Goal: Communication & Community: Answer question/provide support

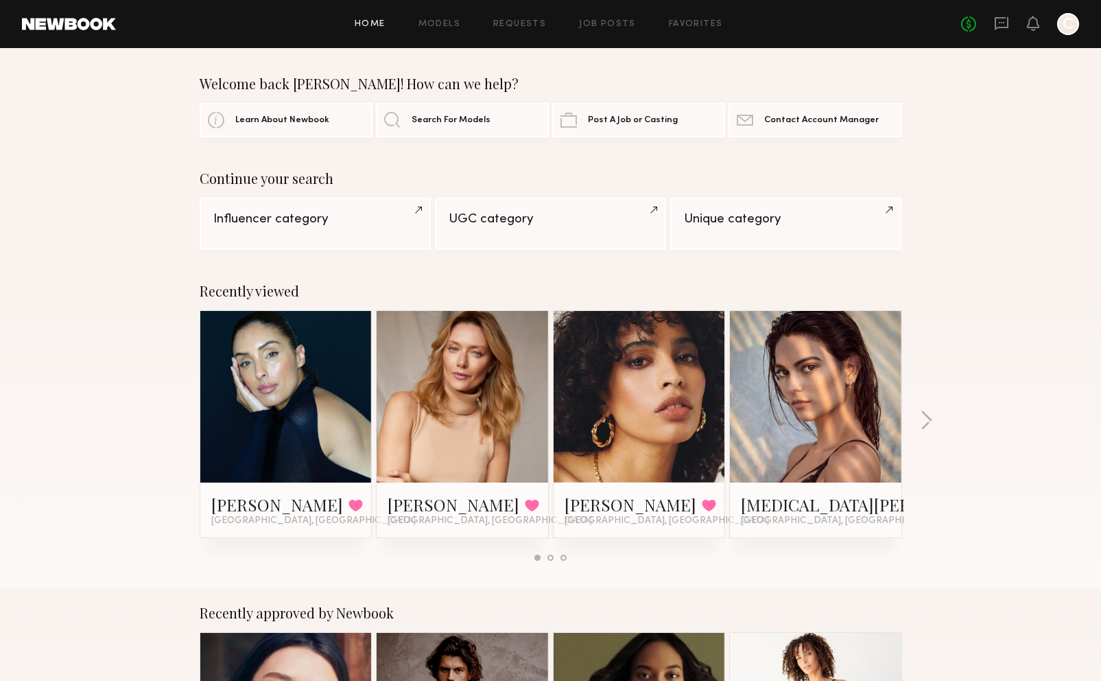
click at [1009, 20] on icon at bounding box center [1002, 23] width 14 height 13
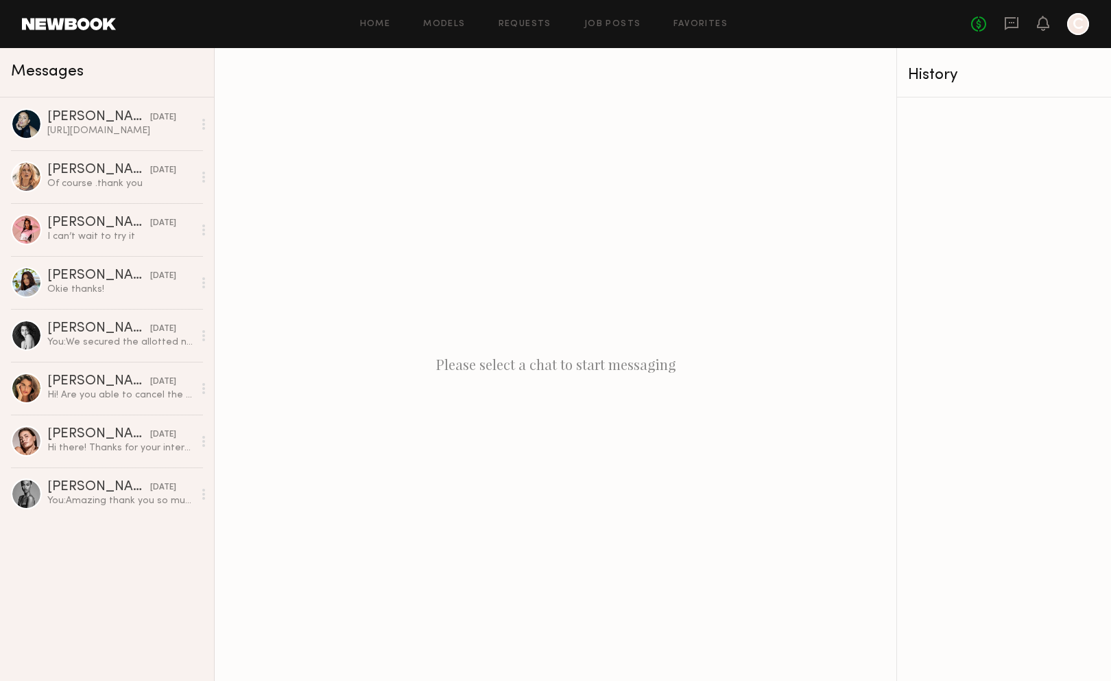
click at [526, 21] on link "Requests" at bounding box center [525, 24] width 53 height 9
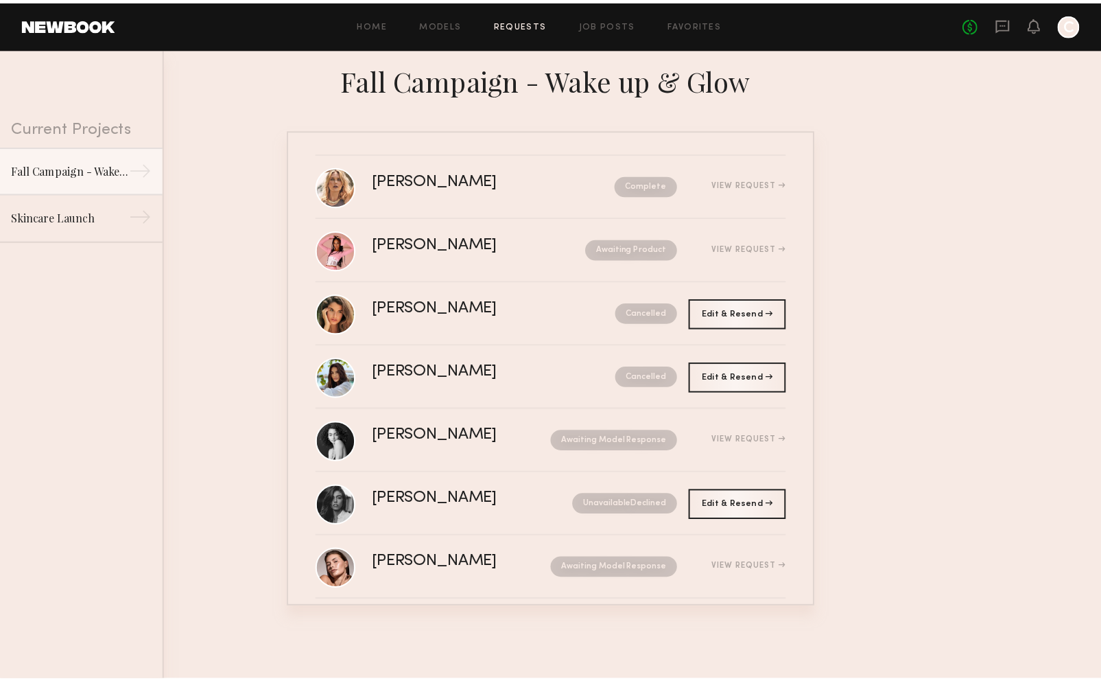
scroll to position [272, 0]
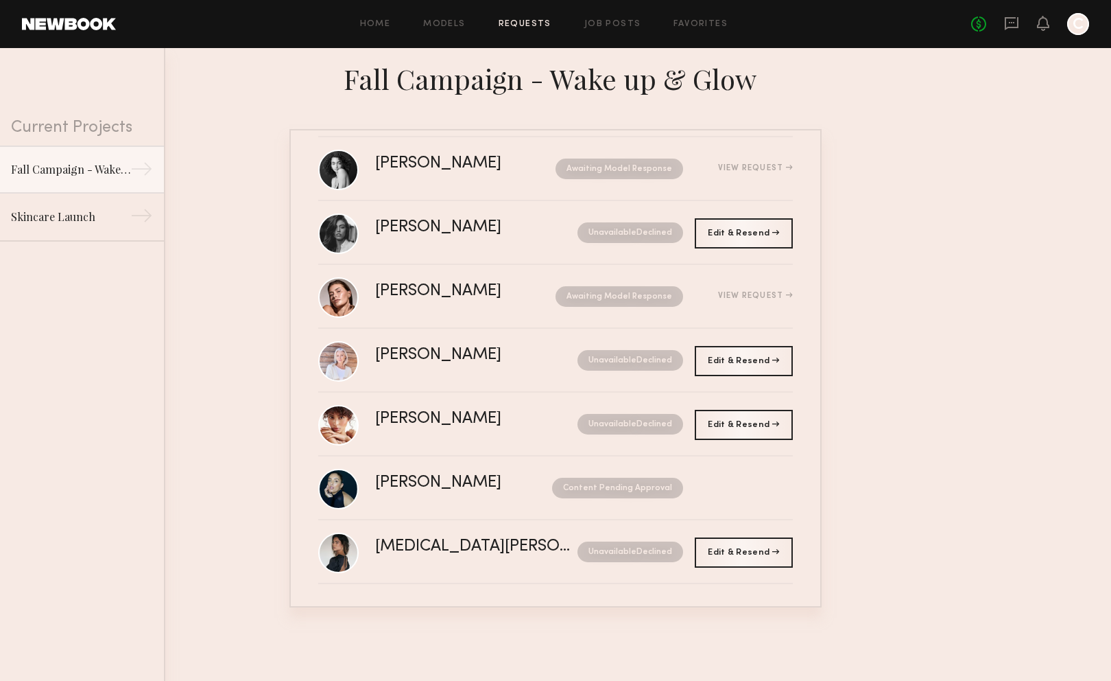
click at [527, 480] on div "Content Pending Approval" at bounding box center [605, 488] width 156 height 21
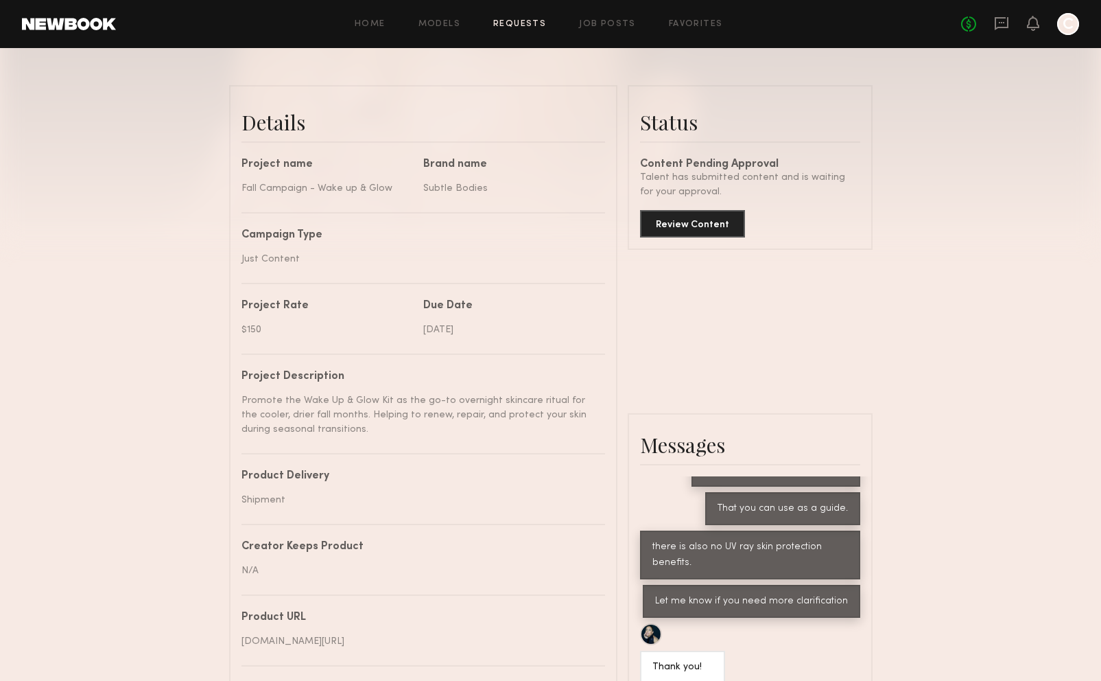
scroll to position [343, 0]
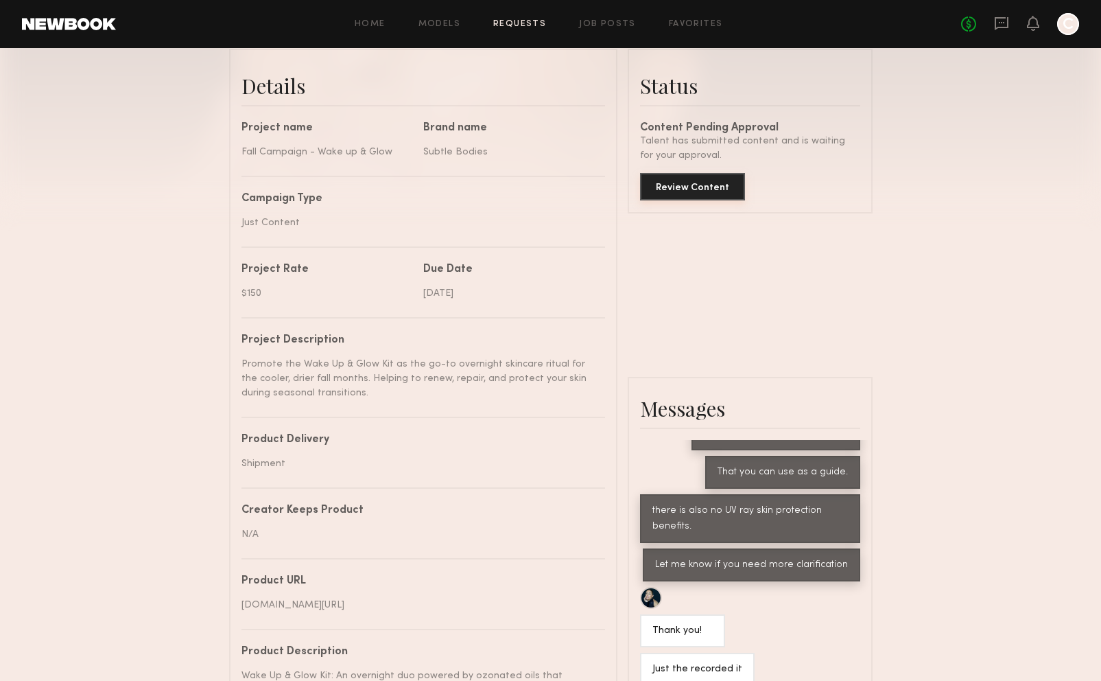
click at [676, 200] on button "Review Content" at bounding box center [692, 186] width 105 height 27
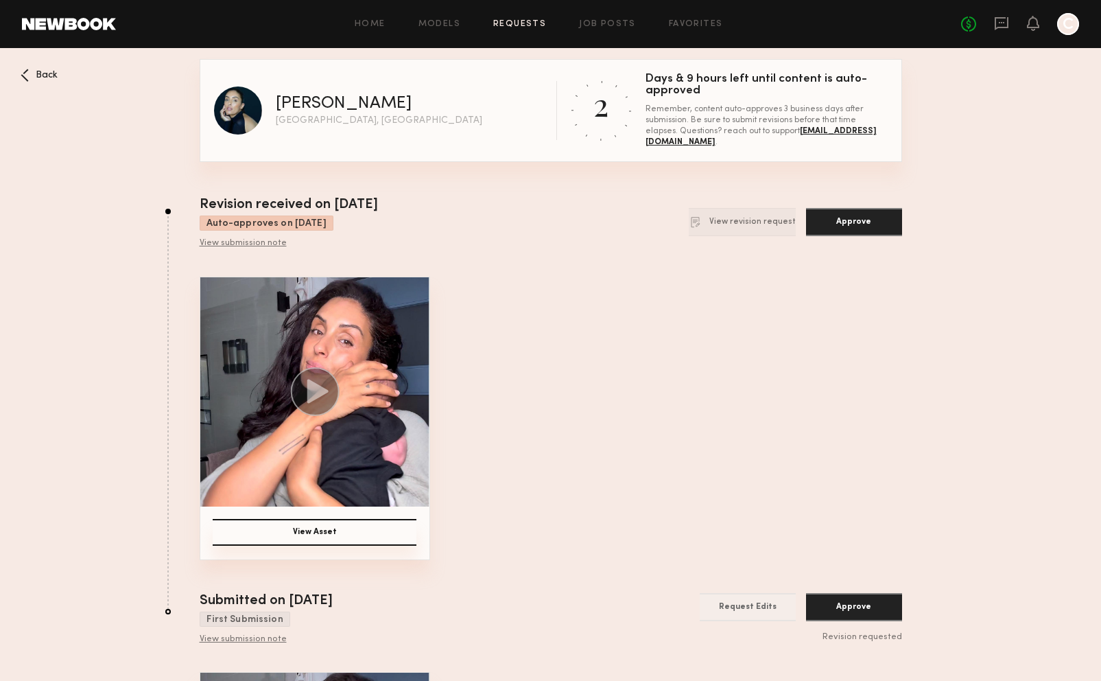
click at [724, 226] on button "View revision request" at bounding box center [742, 222] width 107 height 28
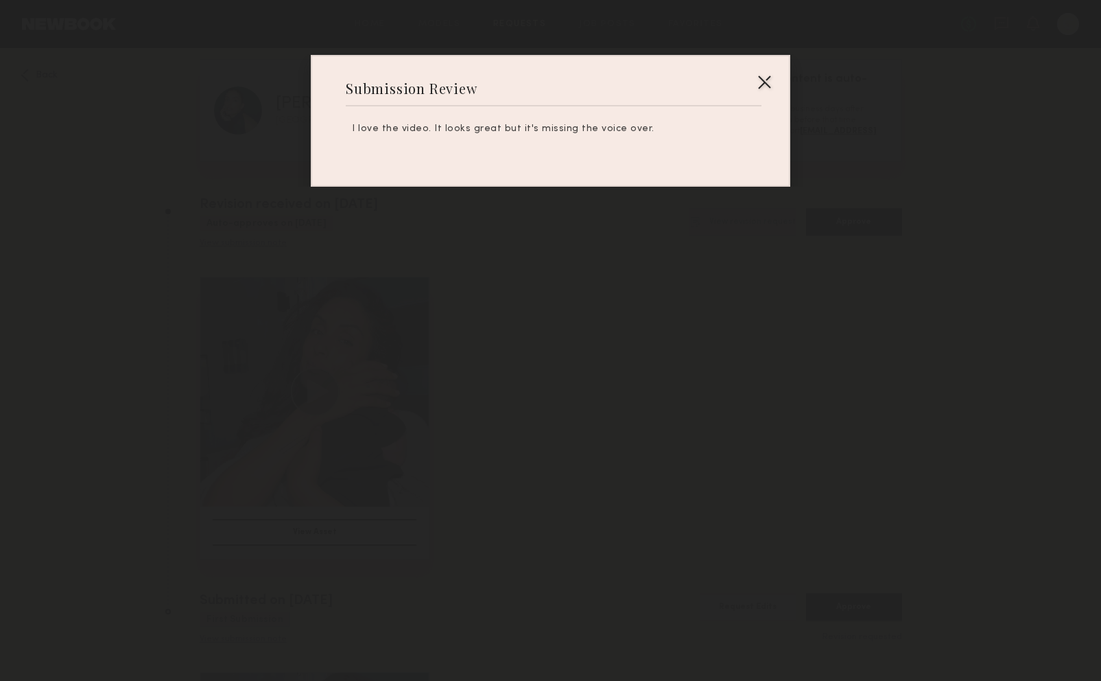
click at [761, 81] on div at bounding box center [764, 82] width 22 height 22
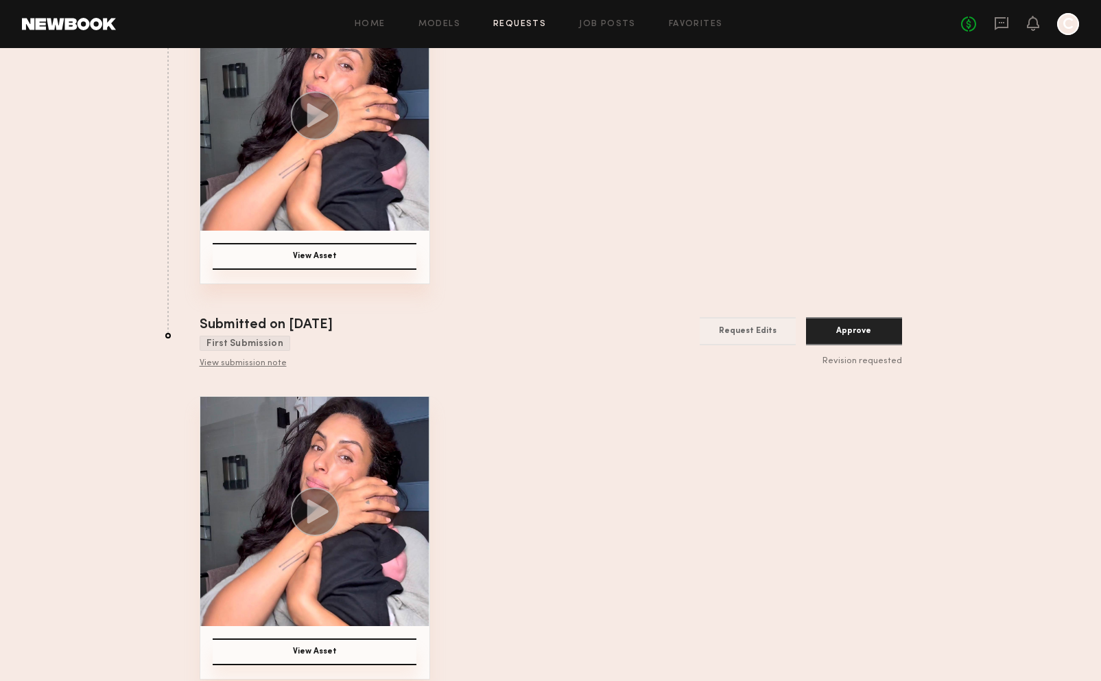
scroll to position [290, 0]
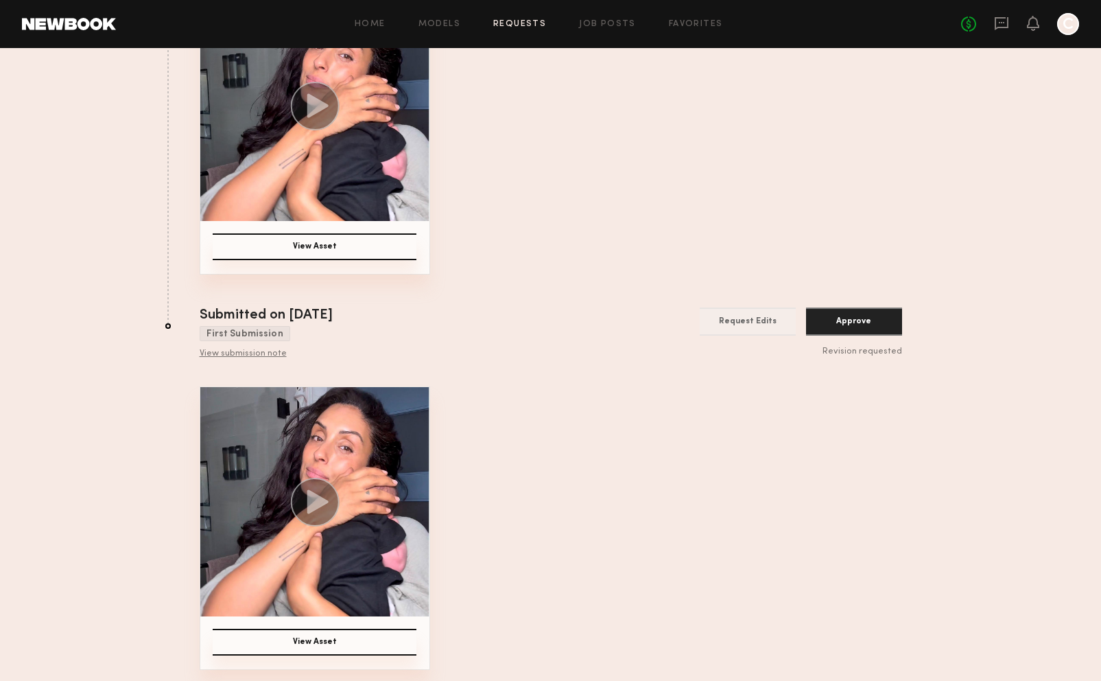
click at [746, 313] on button "Request Edits" at bounding box center [748, 321] width 96 height 28
click at [746, 314] on button "Request Edits" at bounding box center [748, 321] width 96 height 28
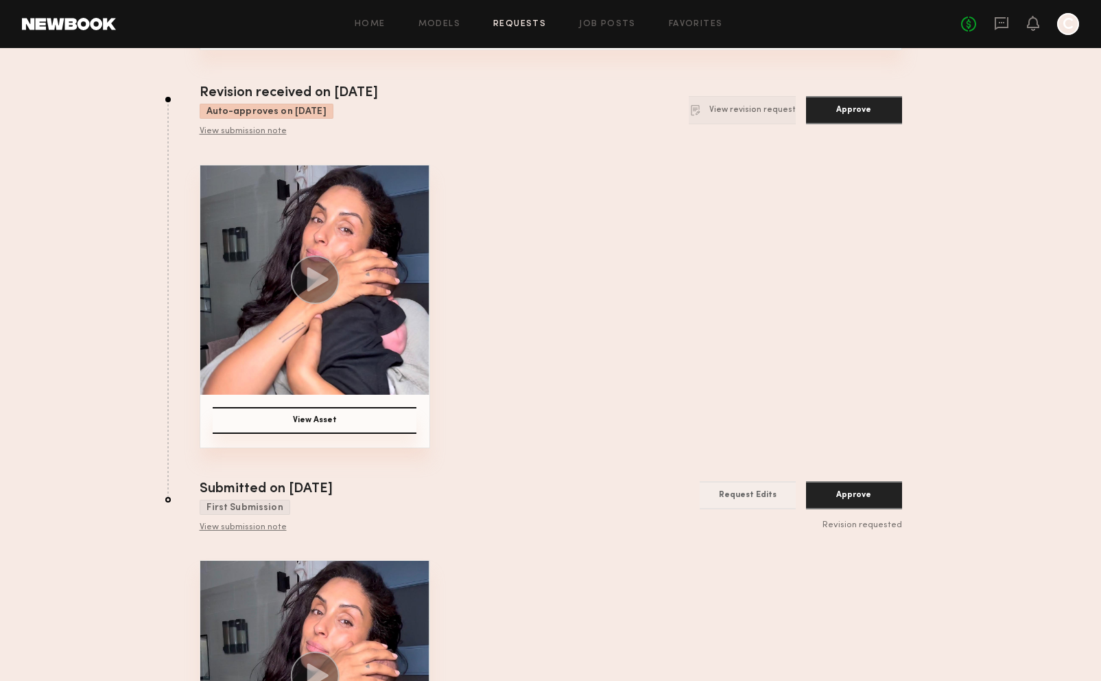
scroll to position [0, 0]
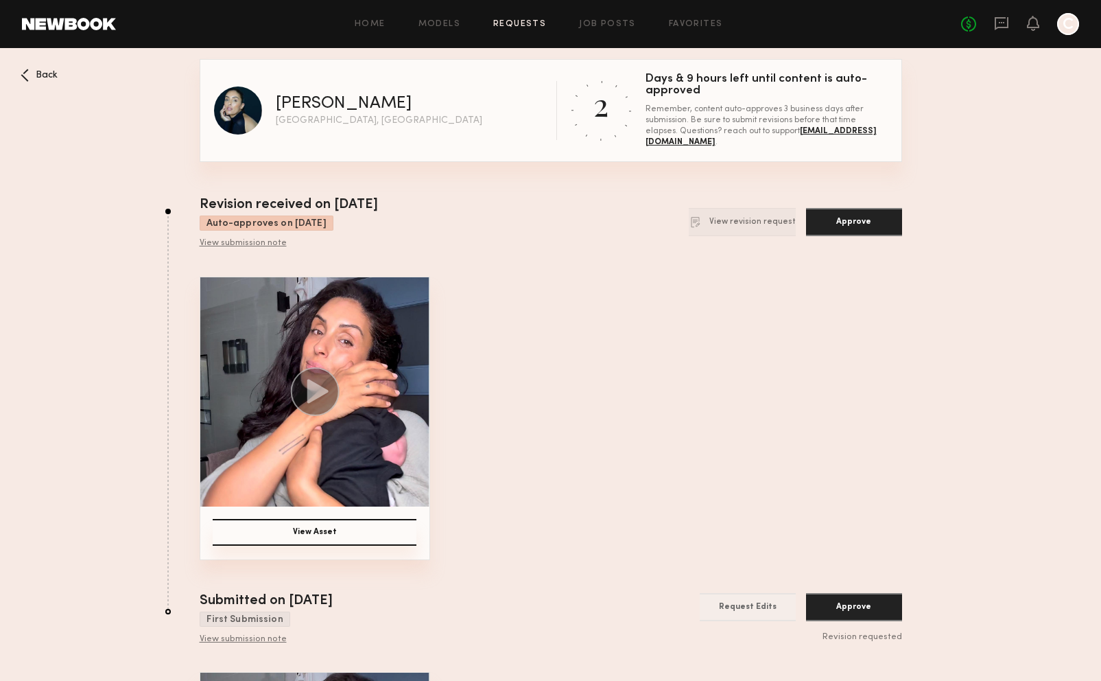
click at [719, 228] on button "View revision request" at bounding box center [742, 222] width 107 height 28
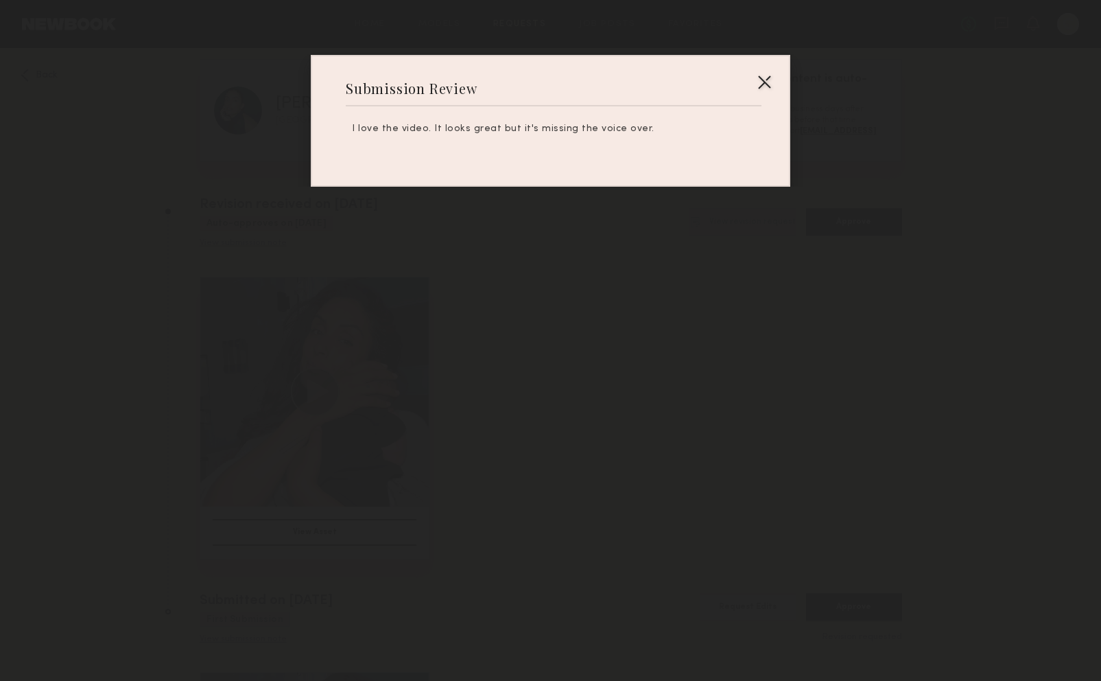
click at [762, 75] on div at bounding box center [764, 82] width 22 height 22
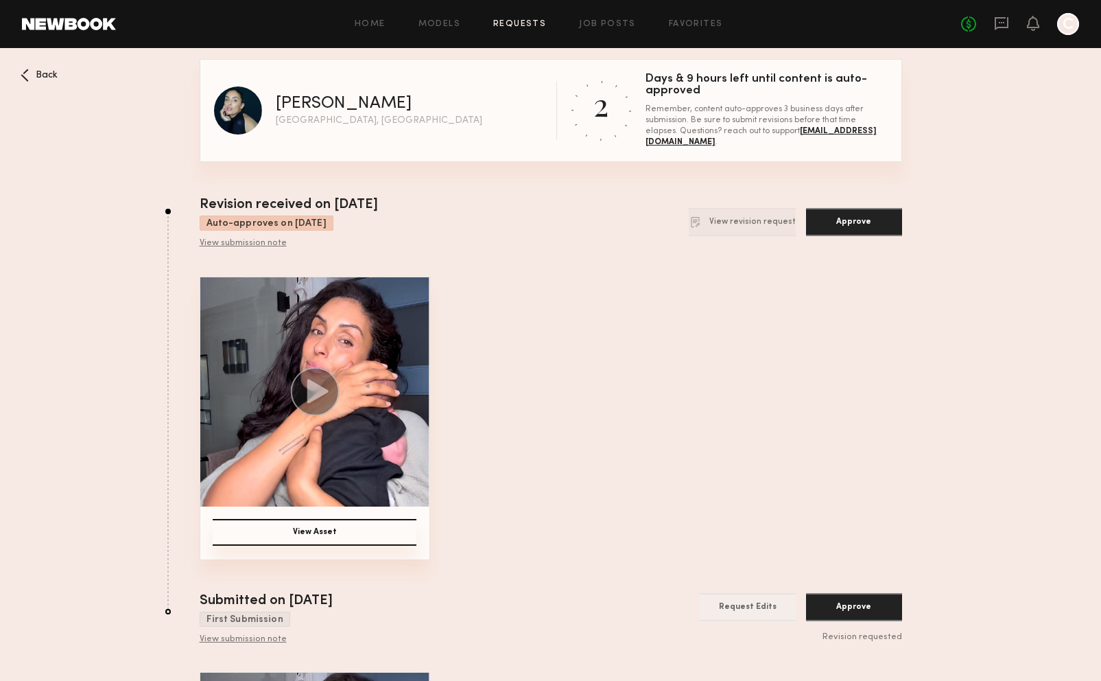
click at [248, 246] on div "View submission note" at bounding box center [289, 243] width 178 height 11
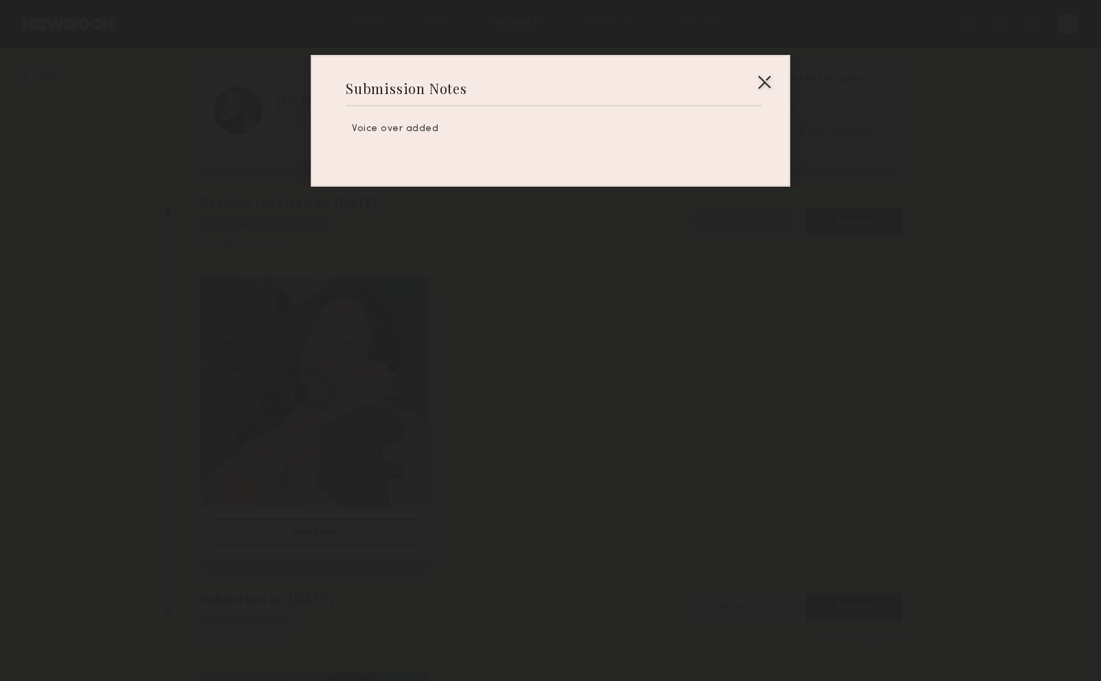
click at [766, 82] on div at bounding box center [764, 82] width 22 height 22
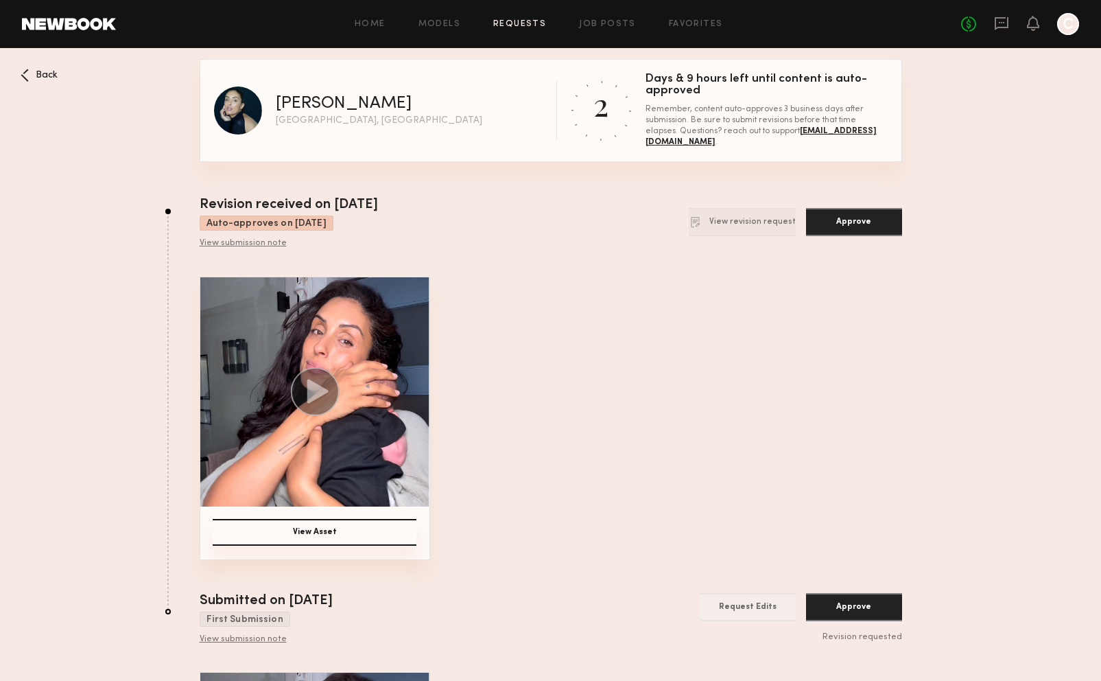
click at [737, 209] on button "View revision request" at bounding box center [742, 222] width 107 height 28
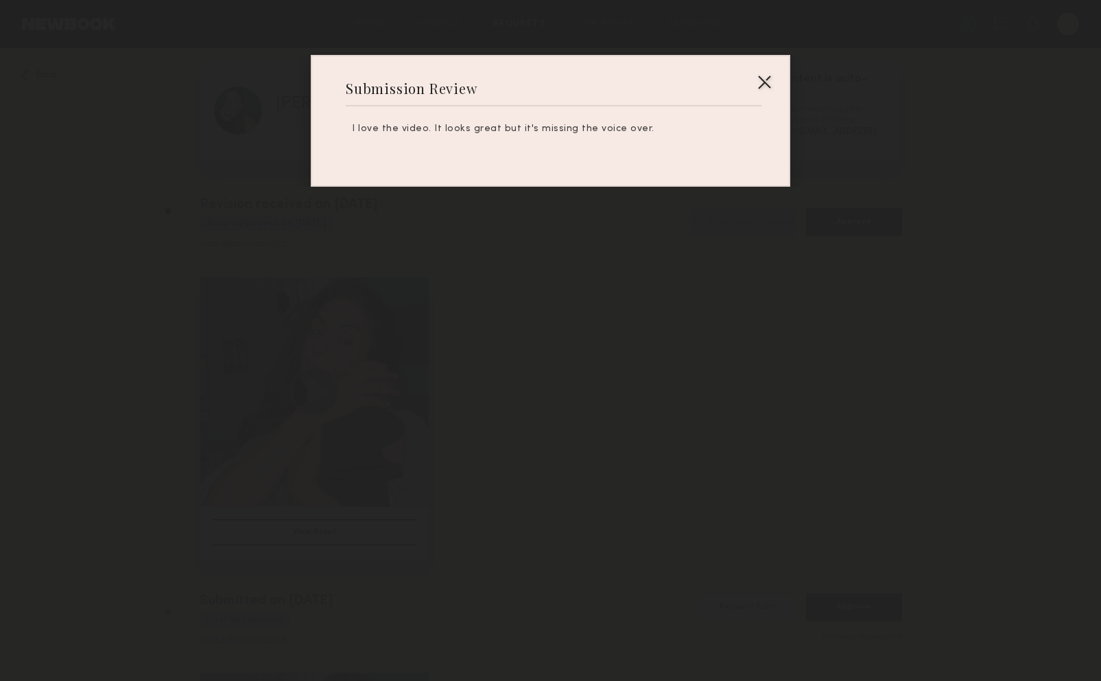
click at [760, 83] on div at bounding box center [764, 82] width 22 height 22
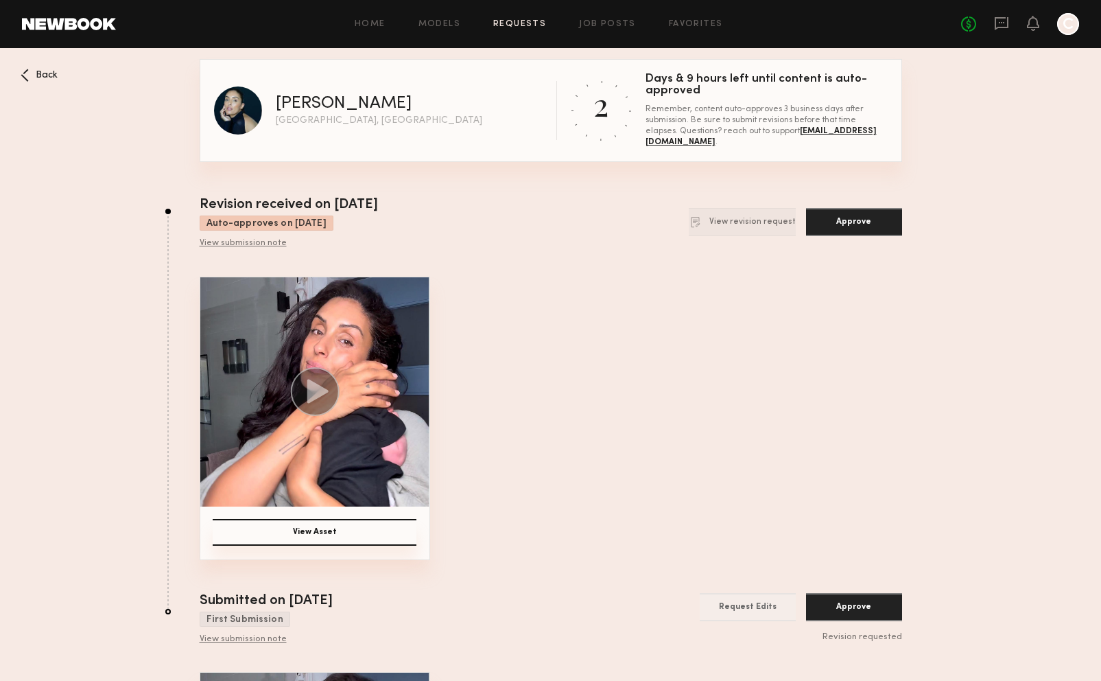
click at [996, 23] on icon at bounding box center [1002, 23] width 14 height 13
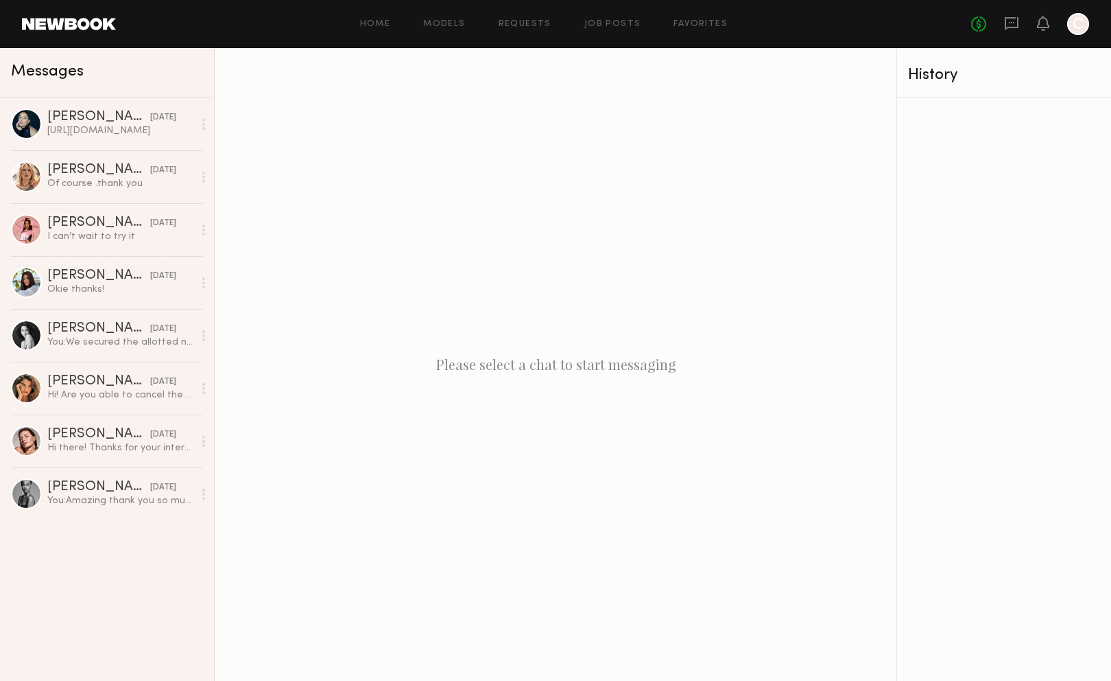
click at [150, 120] on div "[DATE]" at bounding box center [163, 117] width 26 height 13
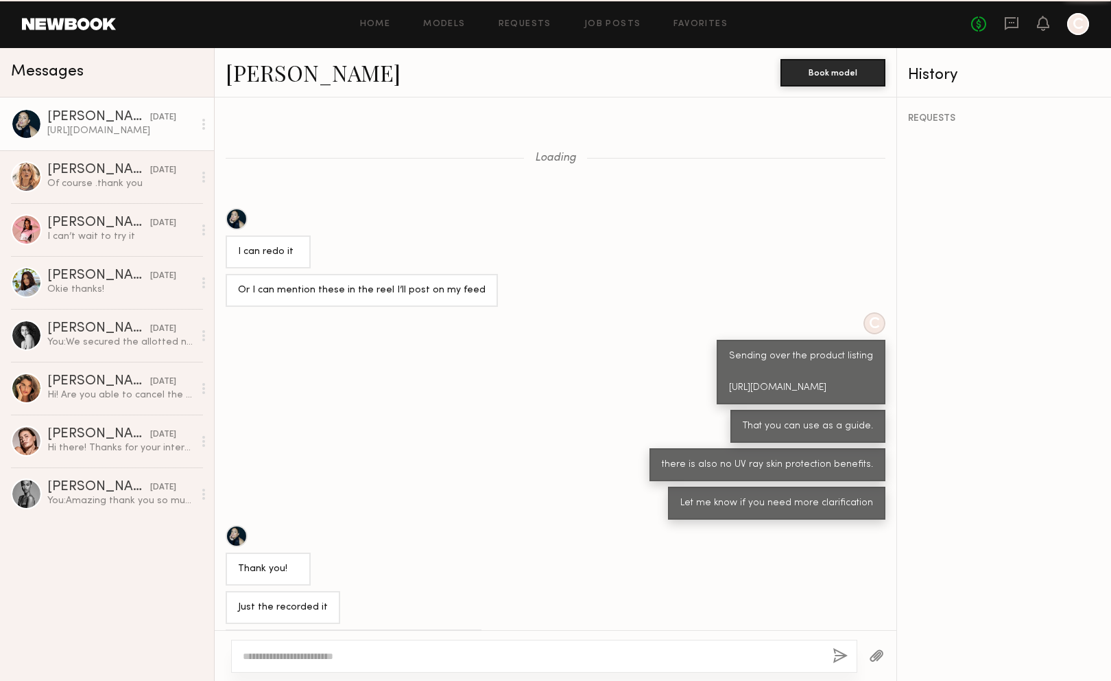
scroll to position [146, 0]
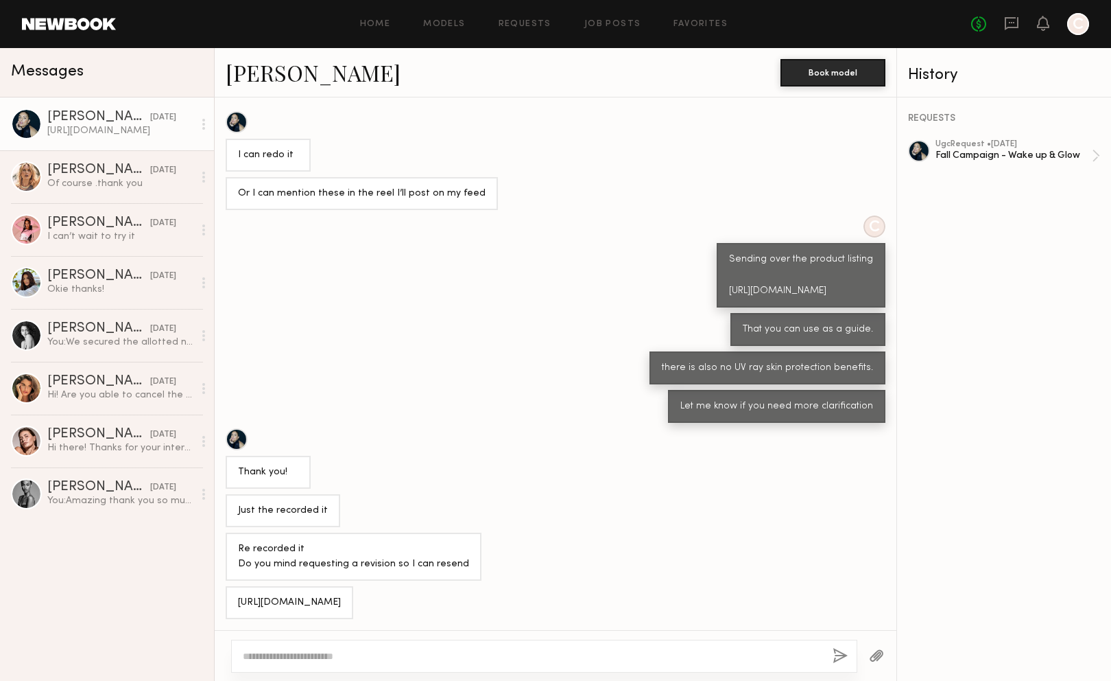
click at [290, 596] on div "[URL][DOMAIN_NAME]" at bounding box center [289, 603] width 103 height 16
click at [453, 313] on div "That you can use as a guide." at bounding box center [556, 329] width 682 height 33
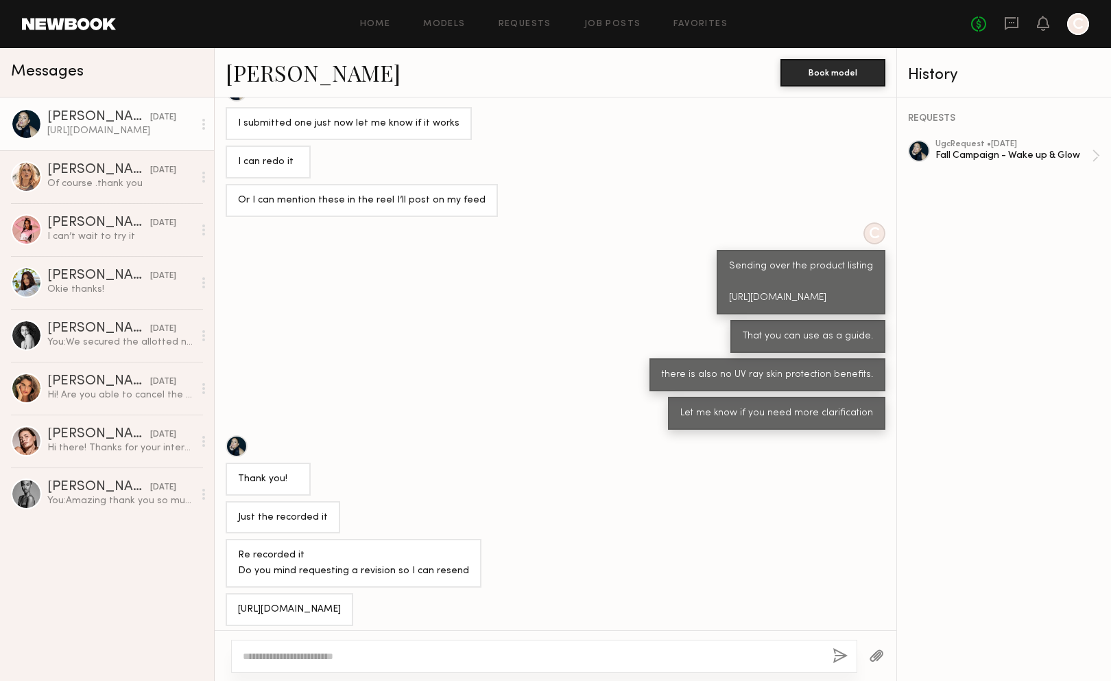
scroll to position [1567, 0]
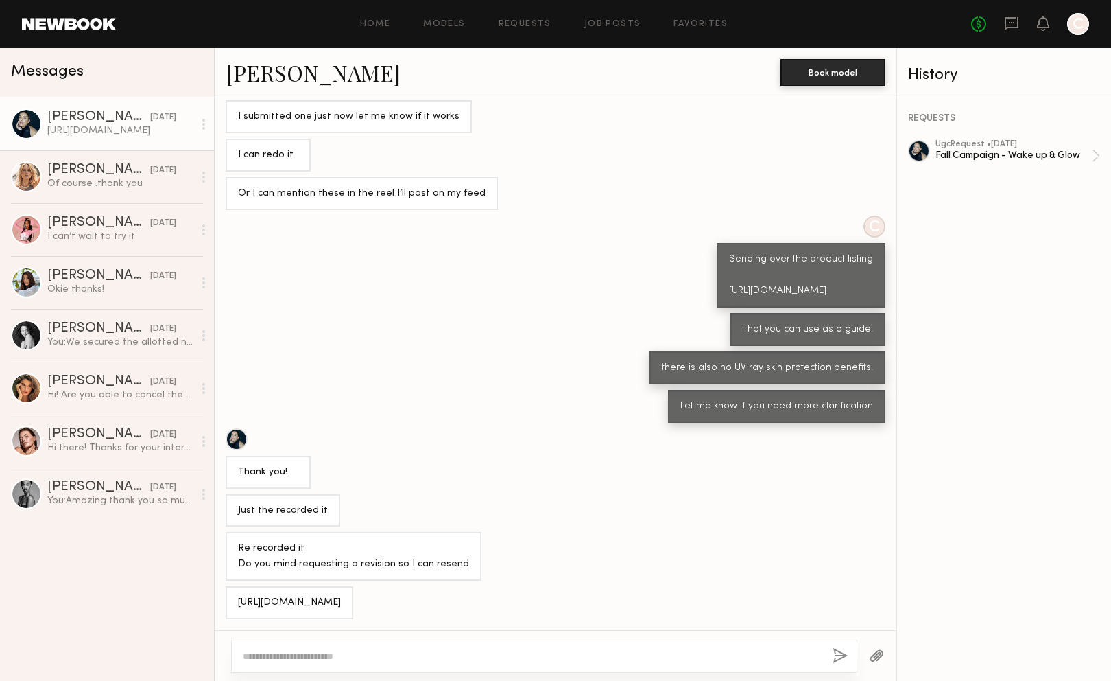
click at [399, 646] on div at bounding box center [544, 655] width 626 height 33
click at [401, 656] on textarea at bounding box center [532, 656] width 579 height 14
type textarea "**********"
click at [840, 658] on button "button" at bounding box center [840, 656] width 15 height 17
